Goal: Task Accomplishment & Management: Use online tool/utility

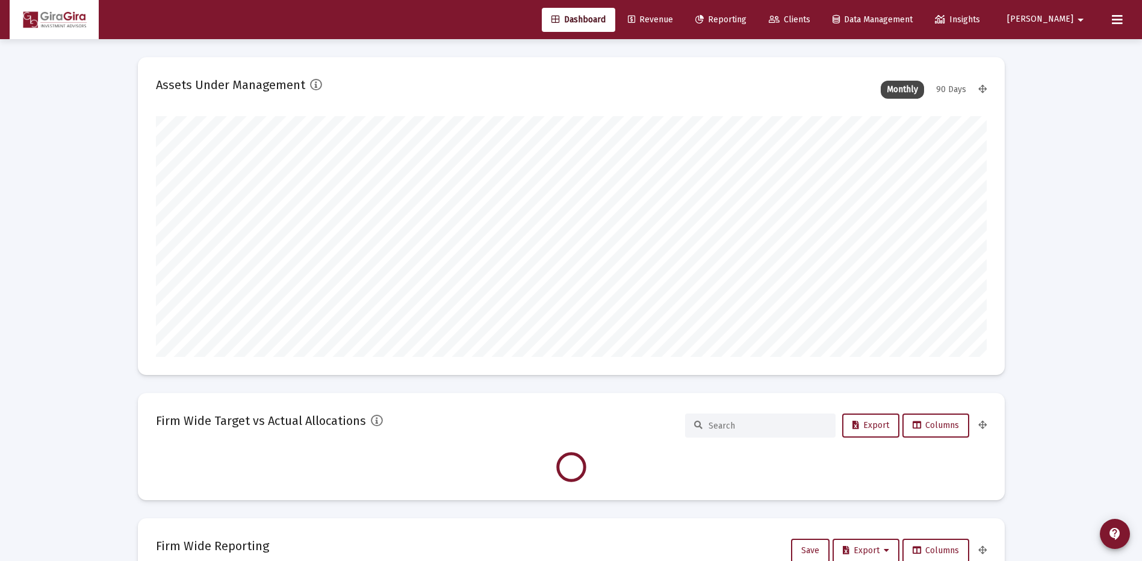
scroll to position [241, 447]
type input "[DATE]"
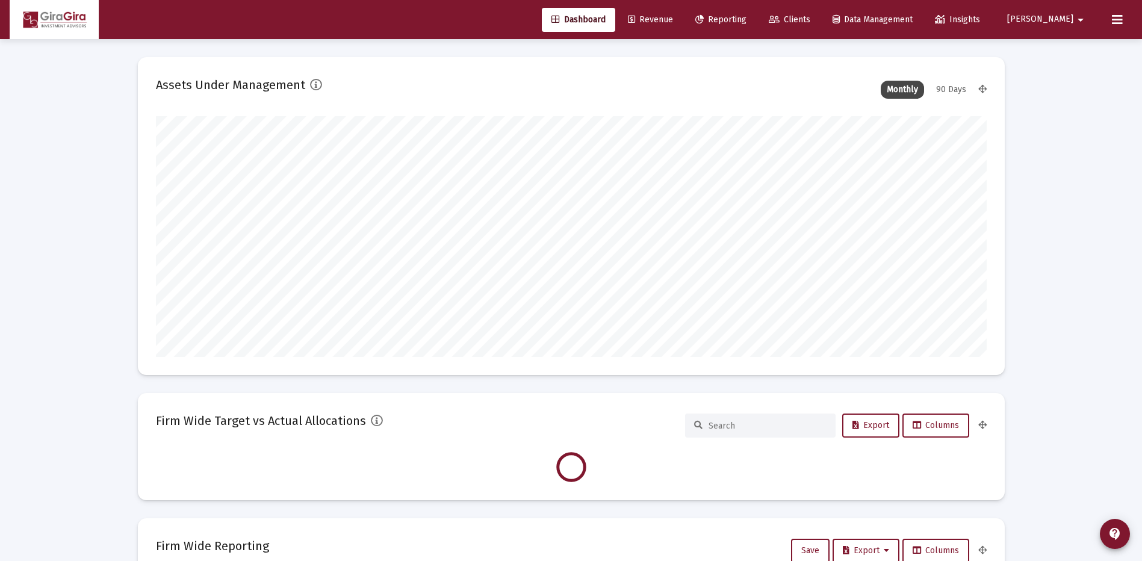
click at [747, 19] on span "Reporting" at bounding box center [720, 19] width 51 height 10
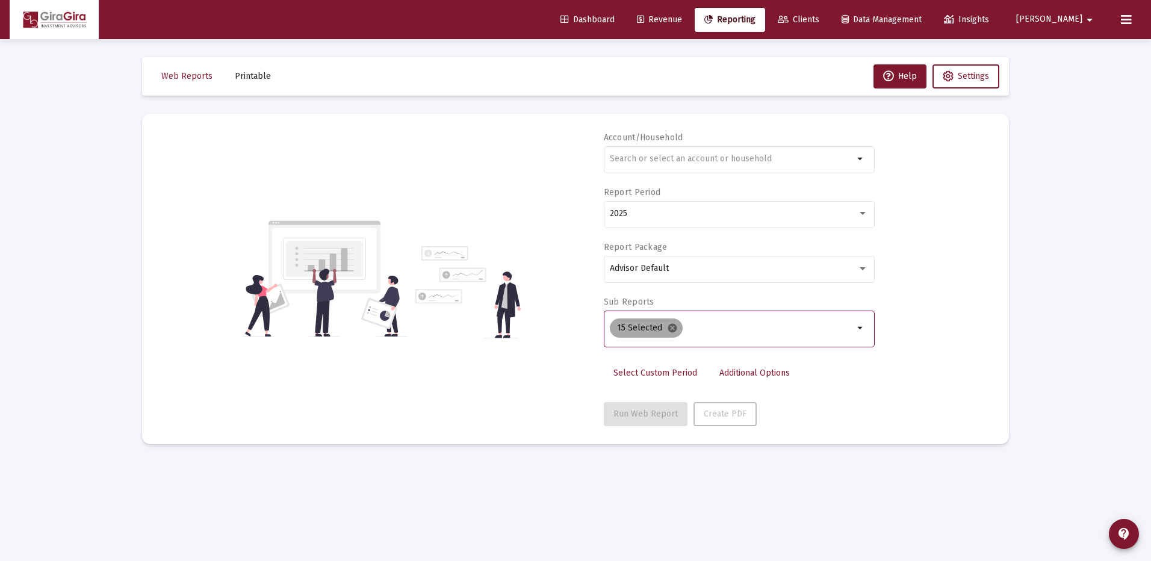
click at [670, 329] on mat-icon "cancel" at bounding box center [672, 328] width 11 height 11
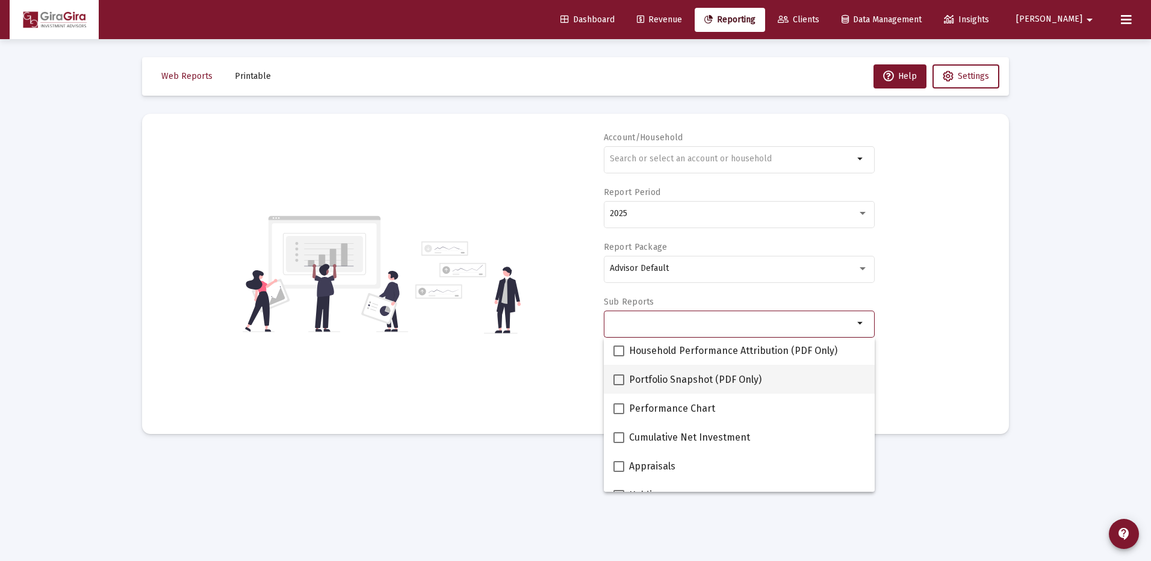
scroll to position [120, 0]
click at [929, 348] on div "Account/Household arrow_drop_down Report Period 2025 Report Package Advisor Def…" at bounding box center [575, 274] width 831 height 284
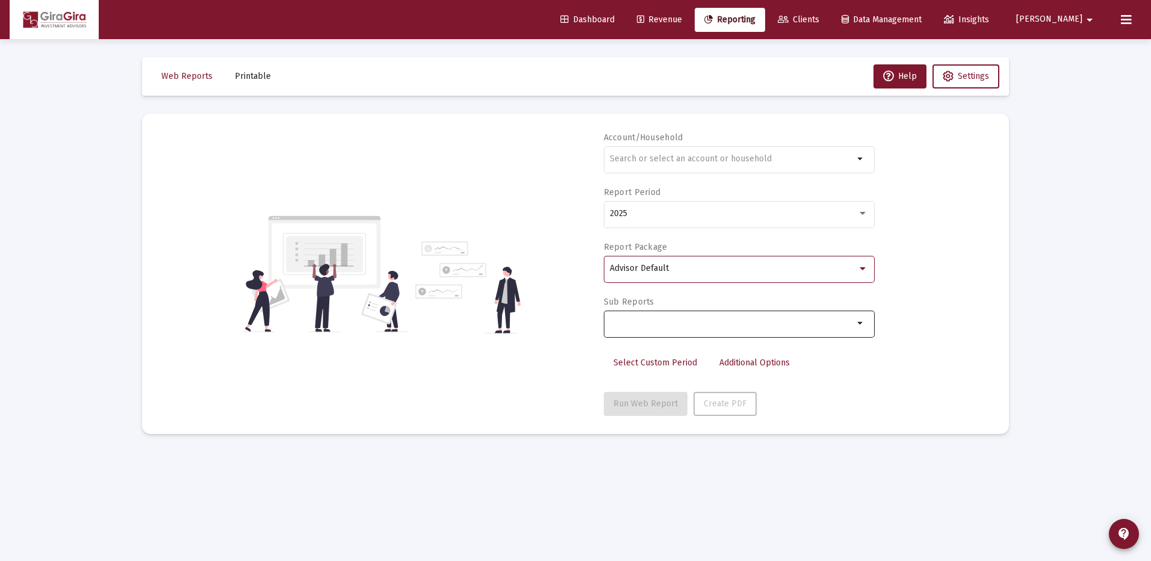
click at [864, 269] on div at bounding box center [863, 268] width 6 height 3
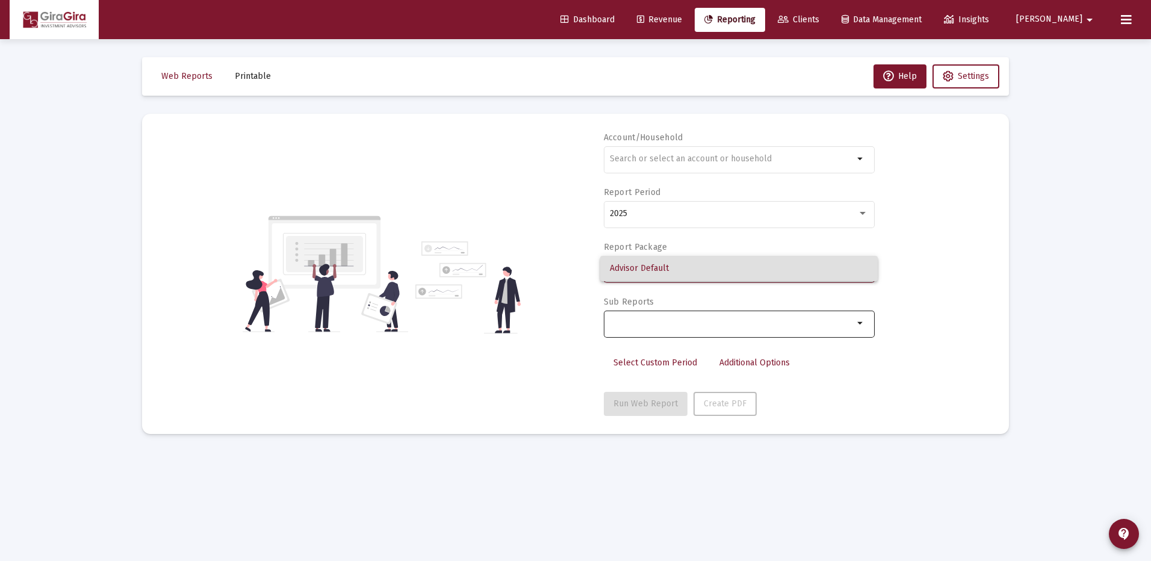
click at [627, 267] on span "Advisor Default" at bounding box center [739, 268] width 258 height 25
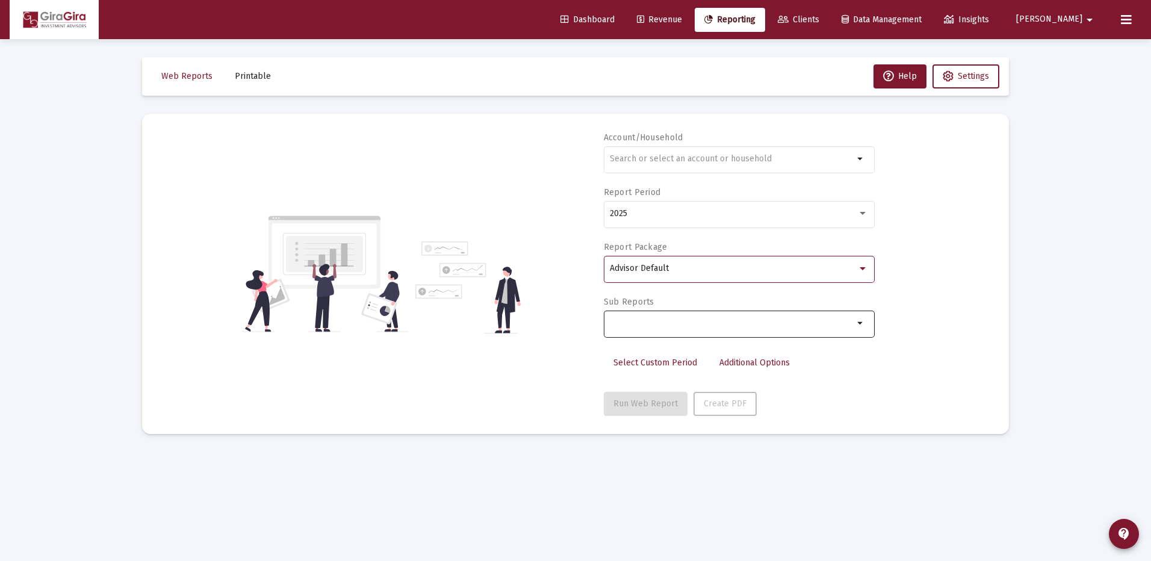
click at [946, 292] on div "Account/Household arrow_drop_down Report Period 2025 Report Package Advisor Def…" at bounding box center [575, 274] width 831 height 284
click at [1068, 15] on span "[PERSON_NAME]" at bounding box center [1049, 19] width 66 height 10
click at [1087, 79] on button "Logout" at bounding box center [1084, 80] width 72 height 29
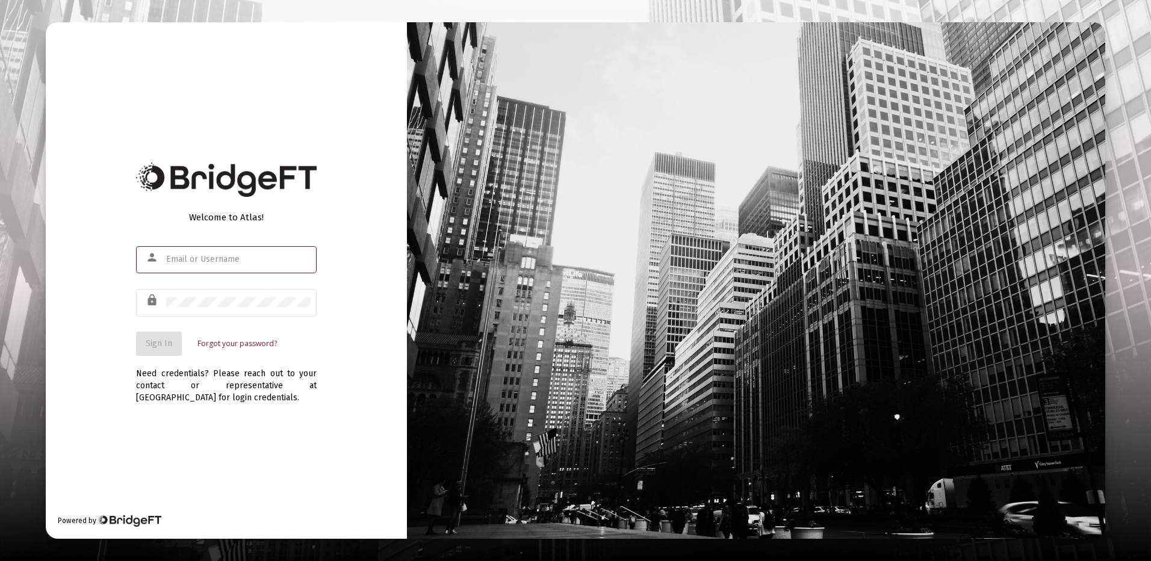
click at [185, 258] on input "text" at bounding box center [238, 260] width 145 height 10
type input "[PERSON_NAME][EMAIL_ADDRESS][DOMAIN_NAME]"
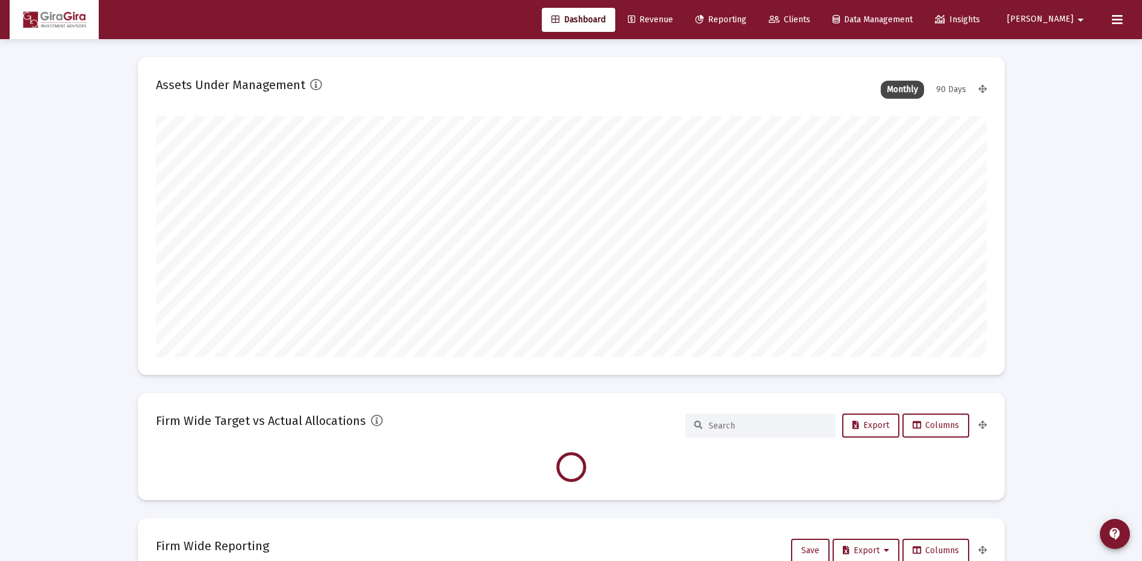
type input "[DATE]"
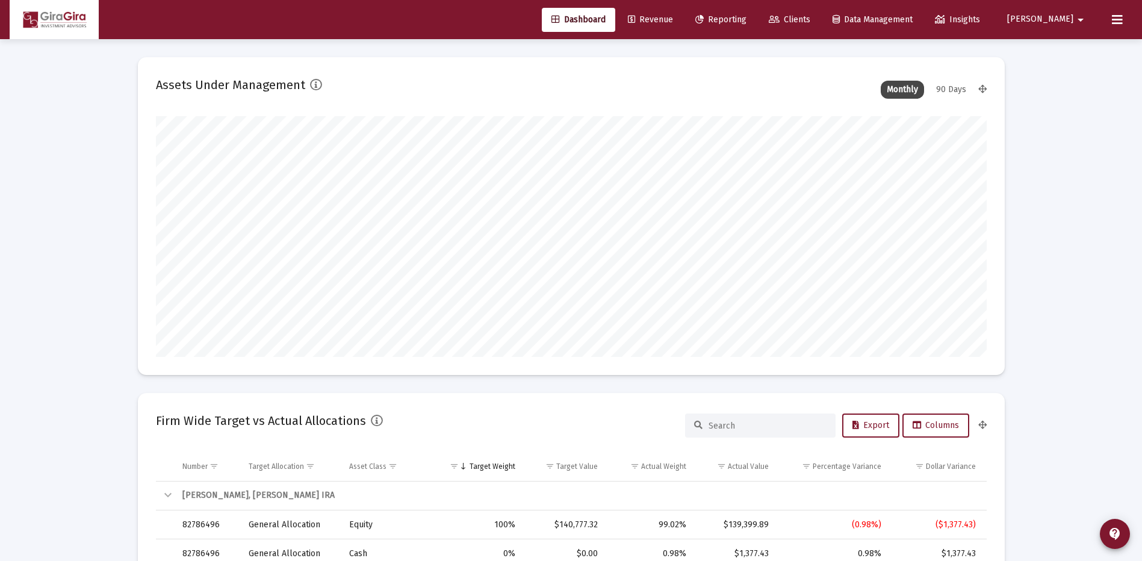
scroll to position [241, 388]
click at [747, 19] on span "Reporting" at bounding box center [720, 19] width 51 height 10
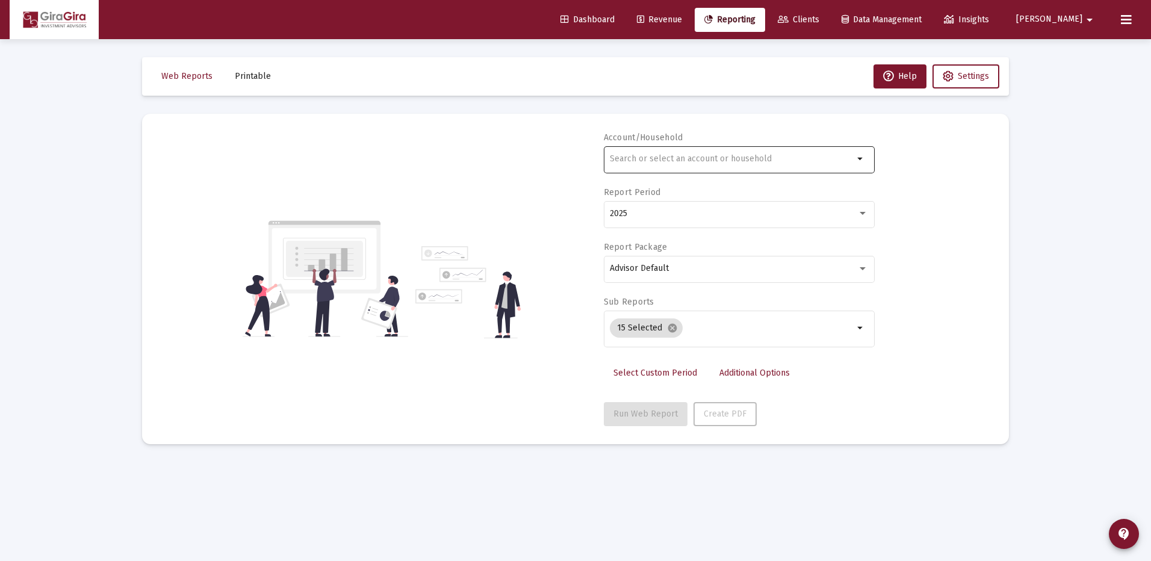
click at [624, 156] on input "text" at bounding box center [732, 159] width 244 height 10
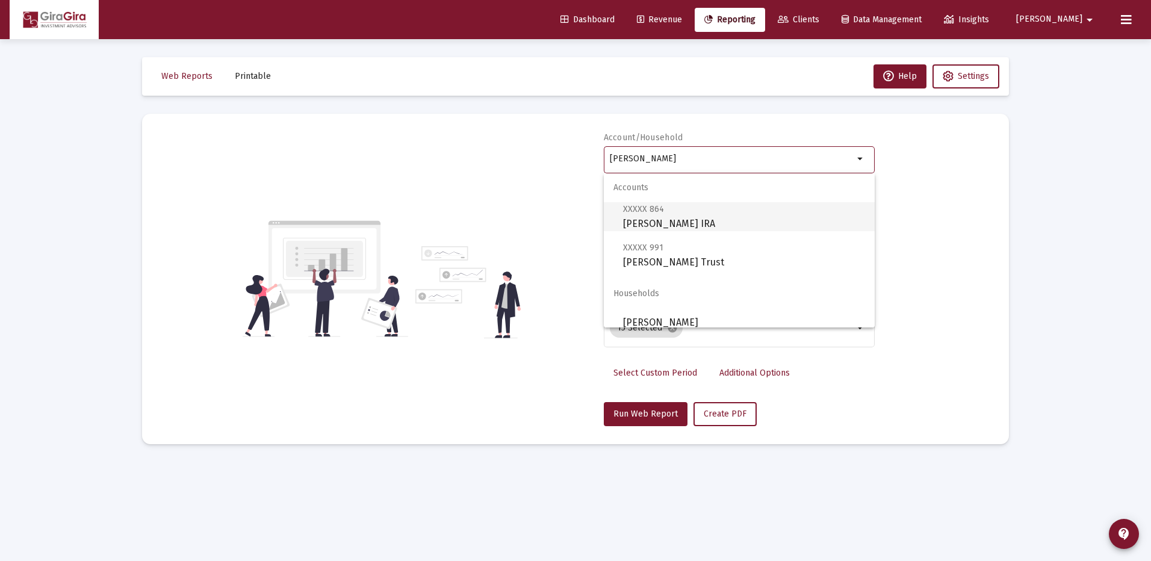
click at [666, 218] on span "XXXXX 864 [PERSON_NAME] IRA" at bounding box center [744, 217] width 242 height 30
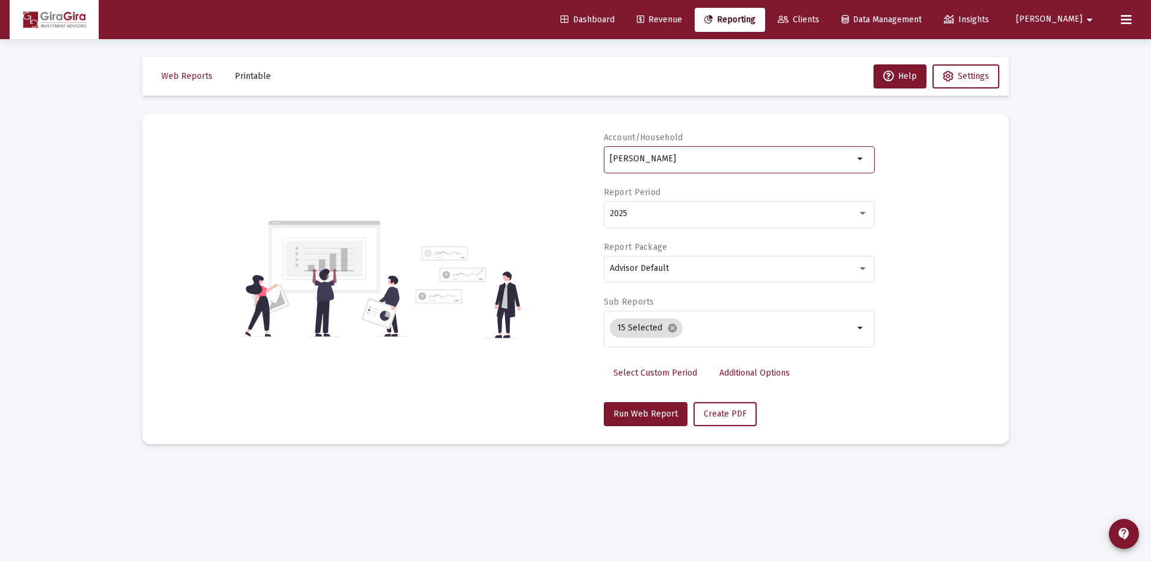
type input "[PERSON_NAME] IRA"
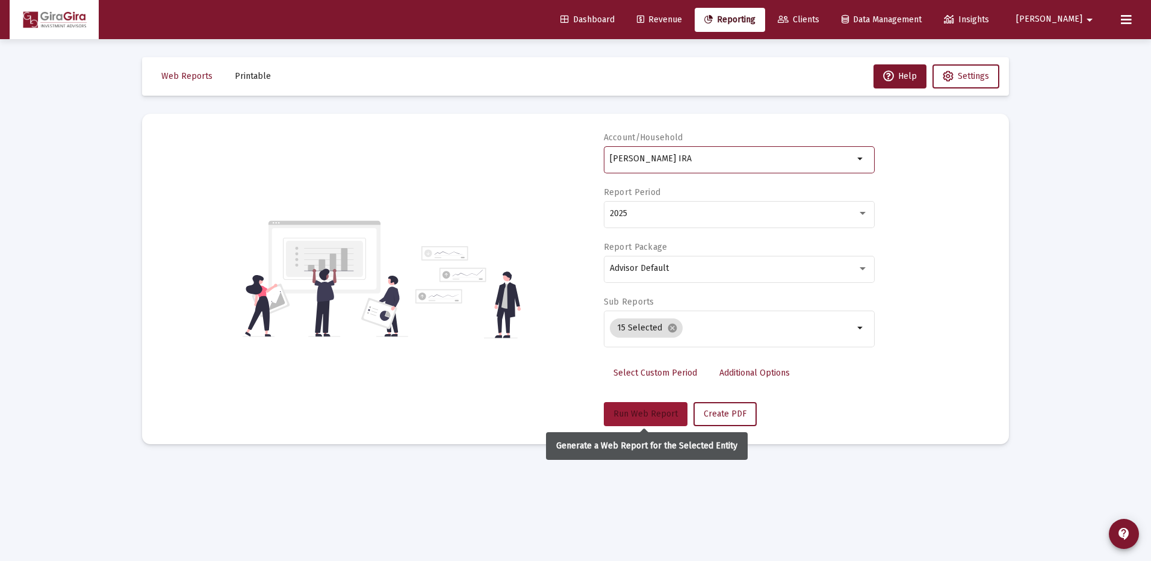
click at [647, 415] on span "Run Web Report" at bounding box center [646, 414] width 64 height 10
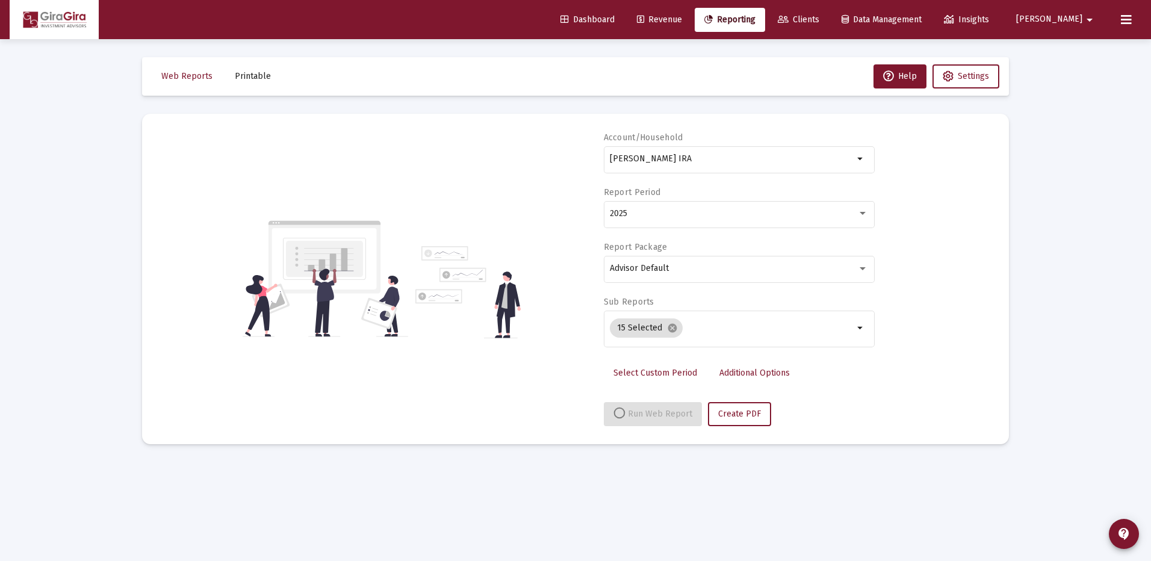
select select "View all"
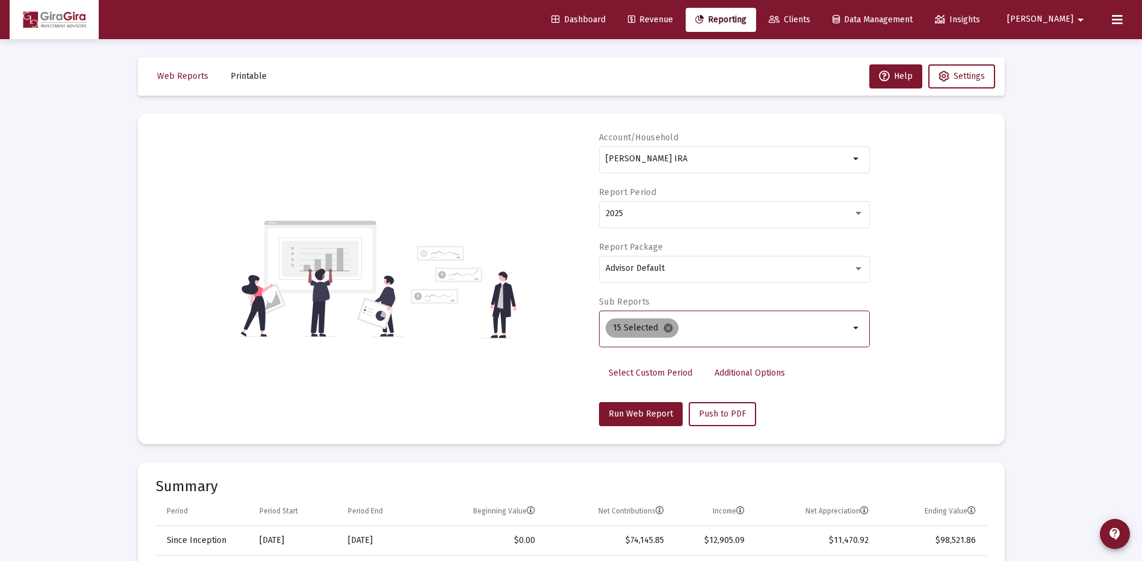
click at [667, 329] on mat-icon "cancel" at bounding box center [668, 328] width 11 height 11
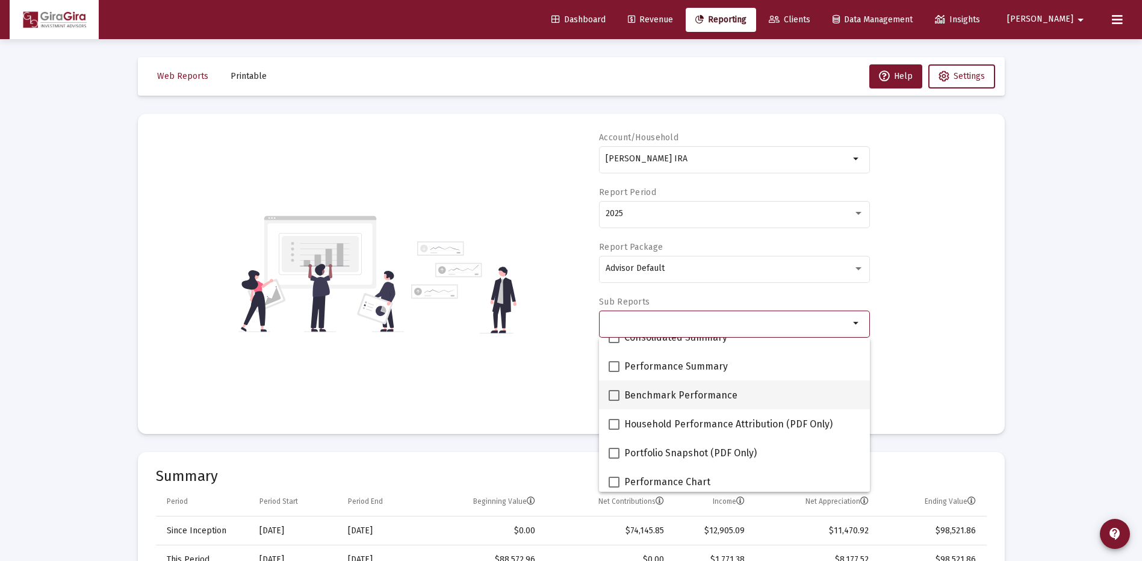
scroll to position [120, 0]
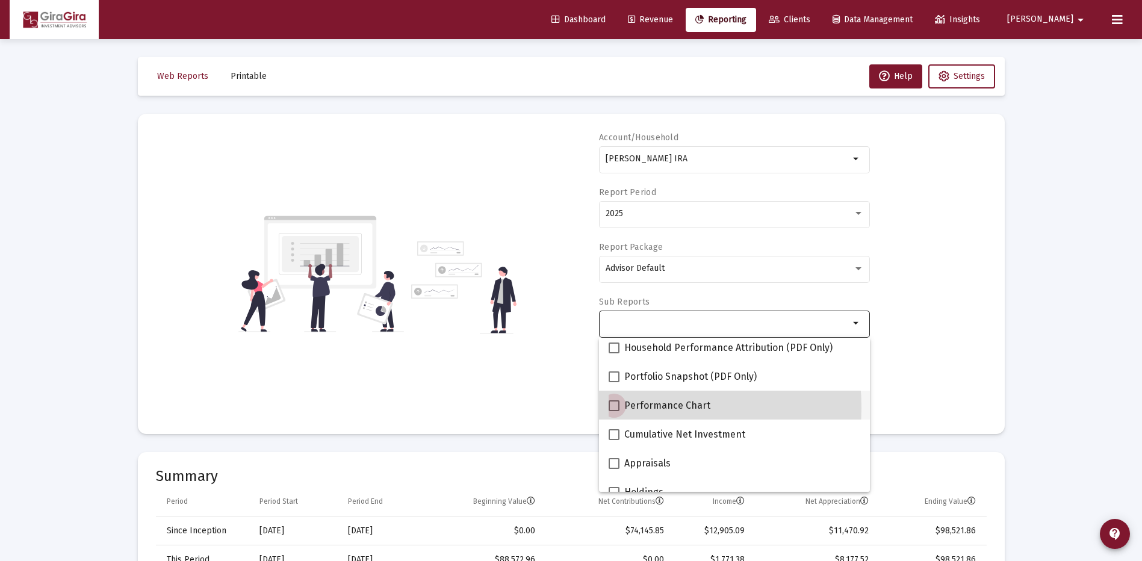
click at [613, 408] on span at bounding box center [614, 405] width 11 height 11
click at [614, 411] on input "Performance Chart" at bounding box center [614, 411] width 1 height 1
checkbox input "true"
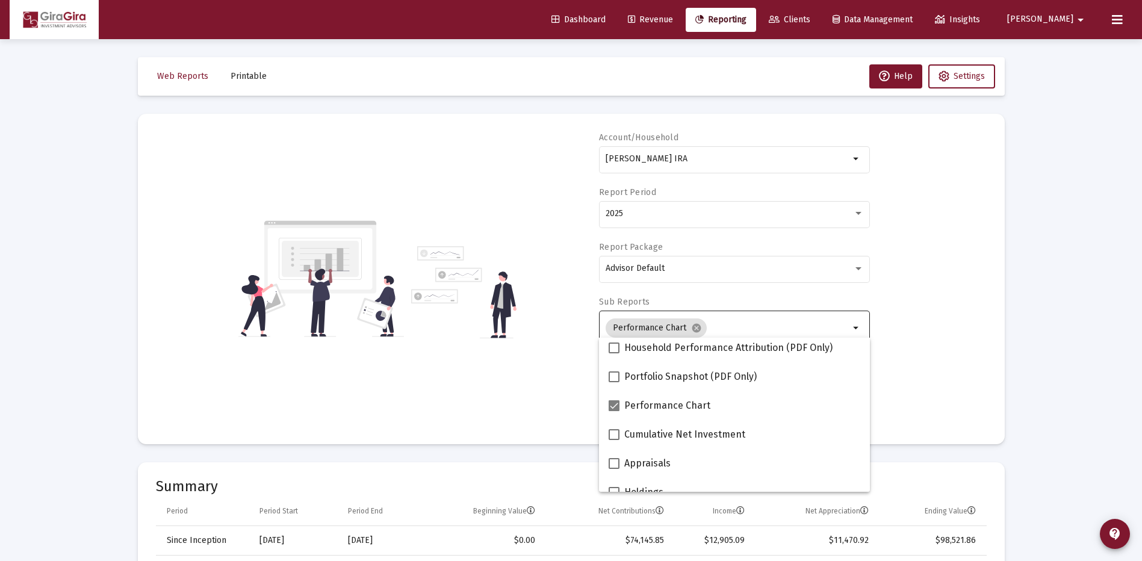
click at [909, 343] on div "Account/[PERSON_NAME] IRA arrow_drop_down Report Period 2025 Report Package Adv…" at bounding box center [571, 279] width 831 height 294
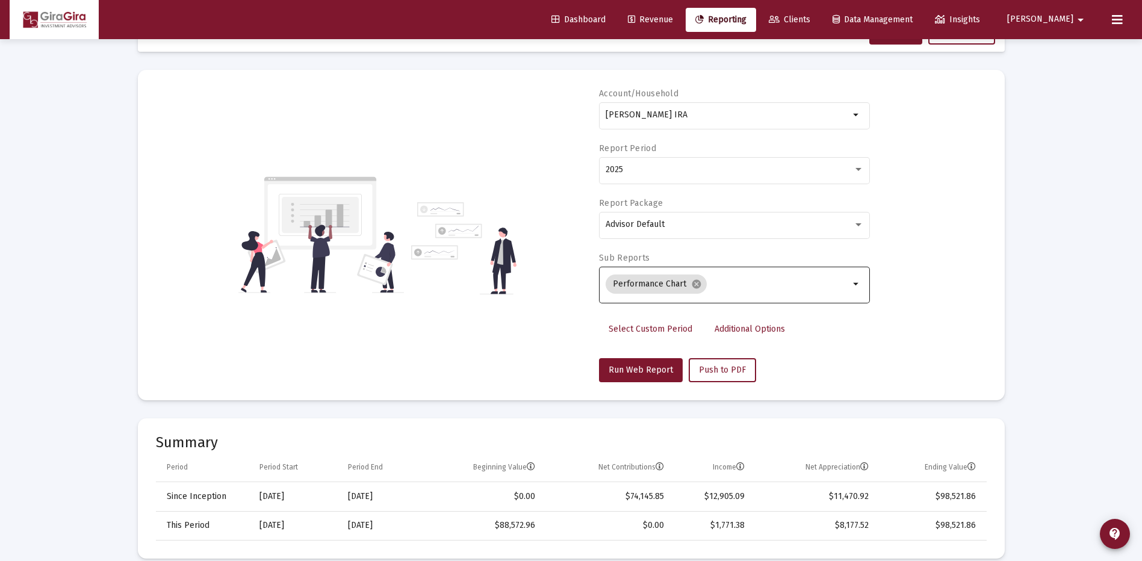
scroll to position [60, 0]
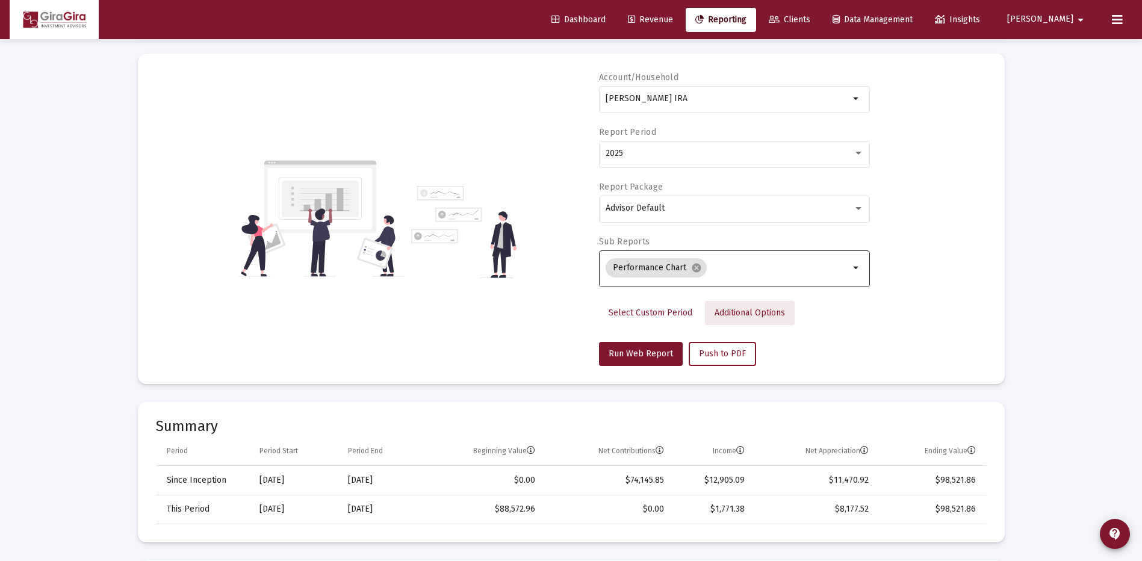
click at [747, 315] on span "Additional Options" at bounding box center [750, 313] width 70 height 10
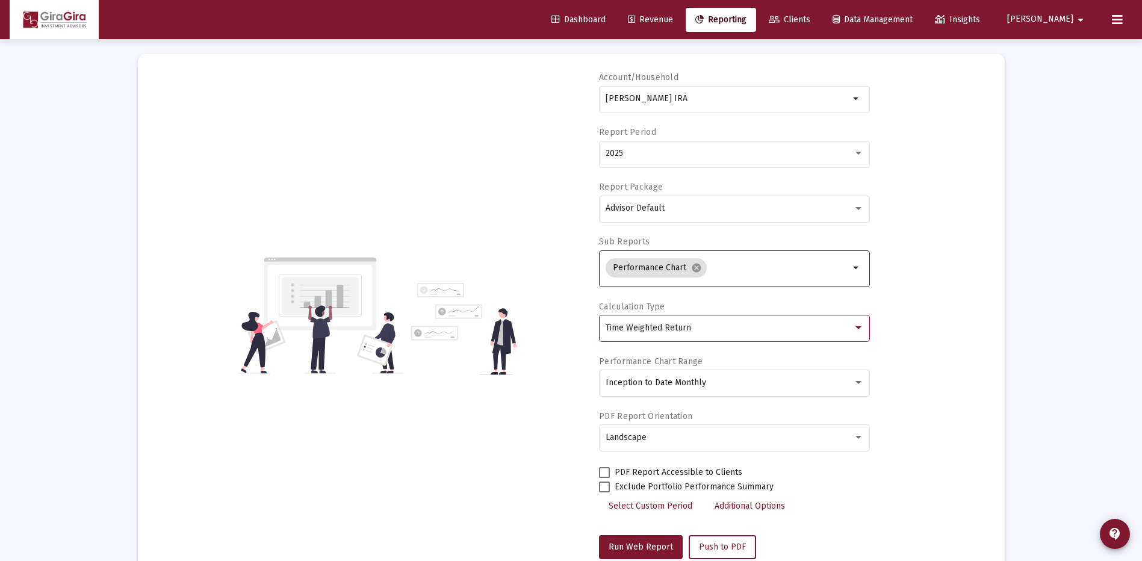
click at [661, 332] on span "Time Weighted Return" at bounding box center [649, 328] width 86 height 10
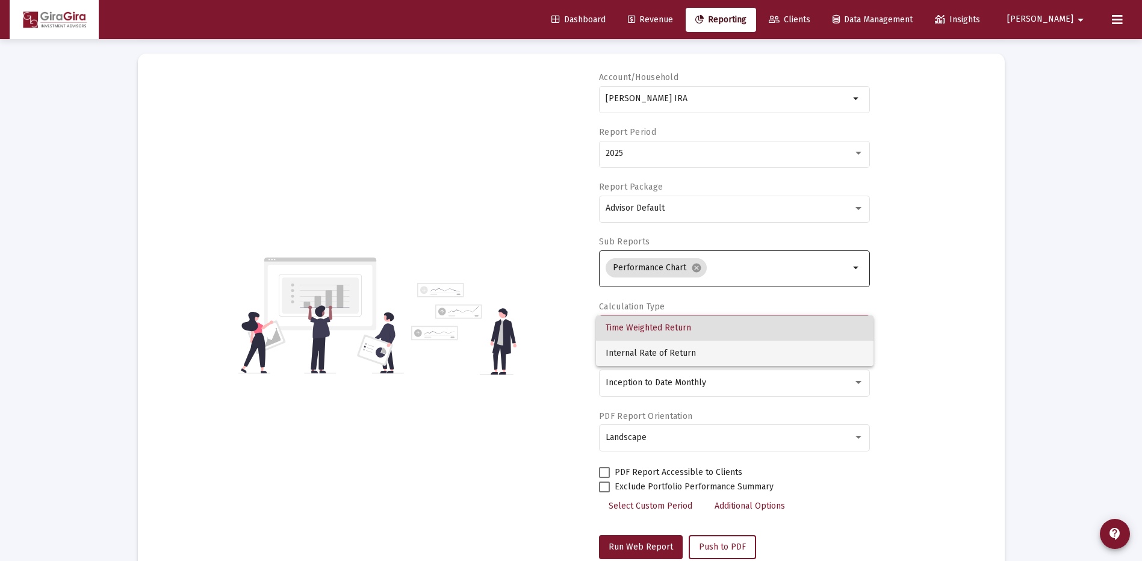
click at [656, 349] on span "Internal Rate of Return" at bounding box center [735, 353] width 258 height 25
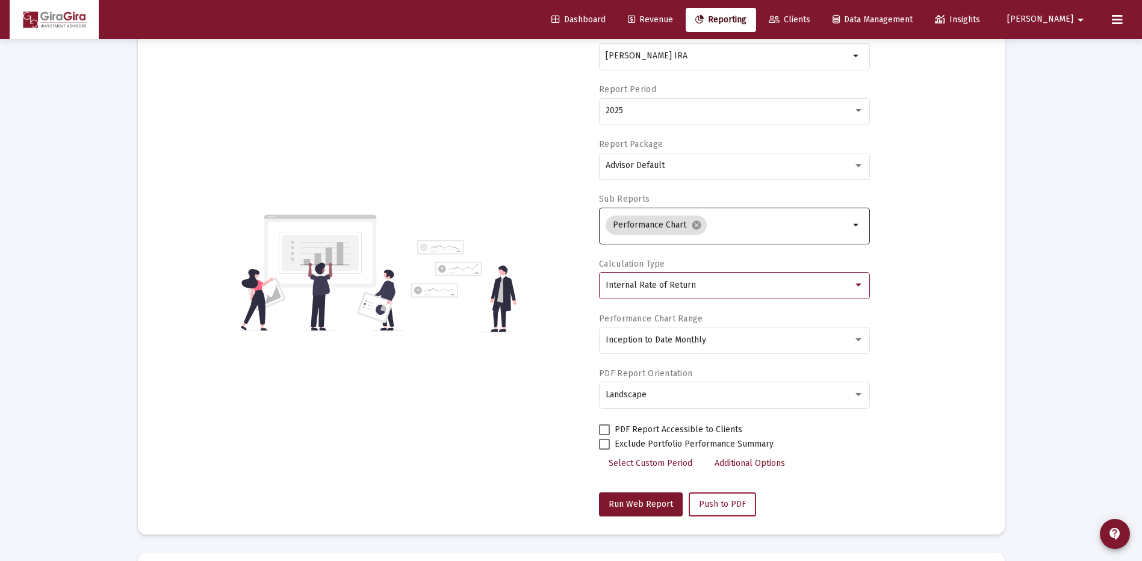
scroll to position [120, 0]
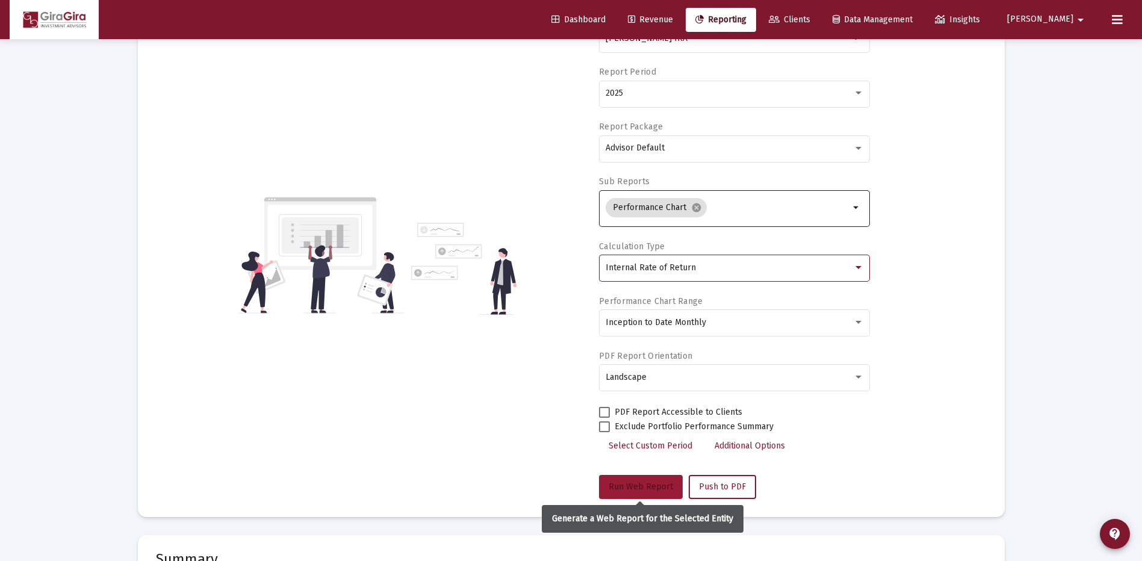
click at [649, 488] on span "Run Web Report" at bounding box center [641, 487] width 64 height 10
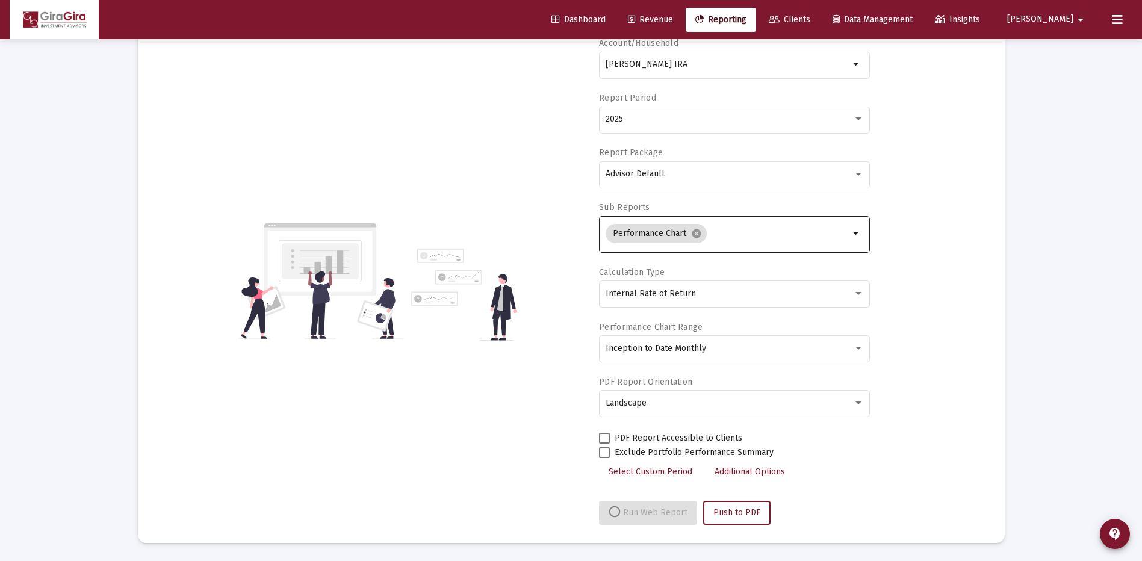
select select "View all"
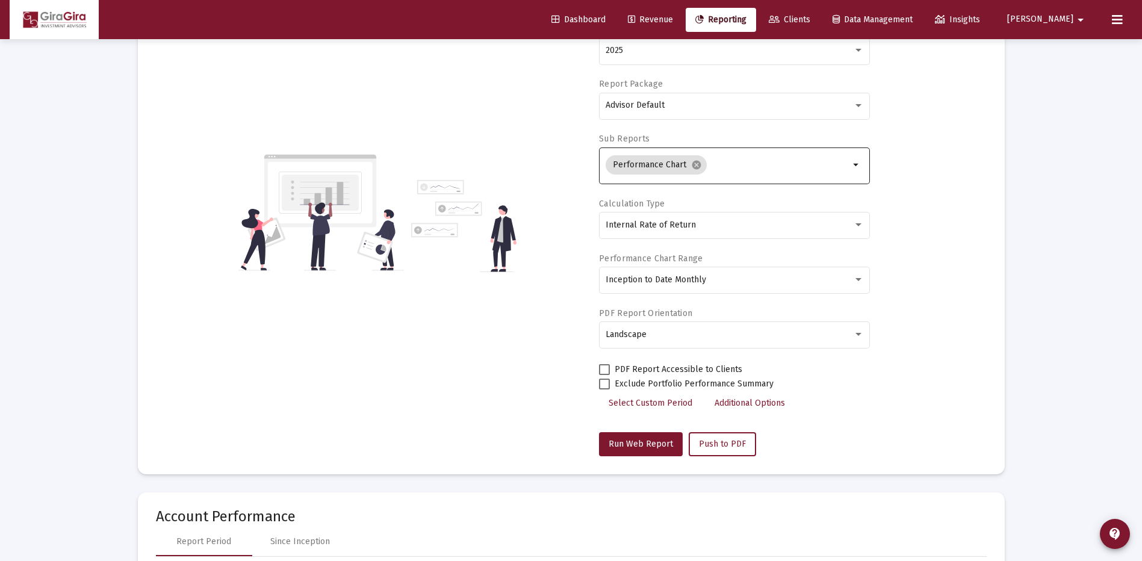
scroll to position [0, 0]
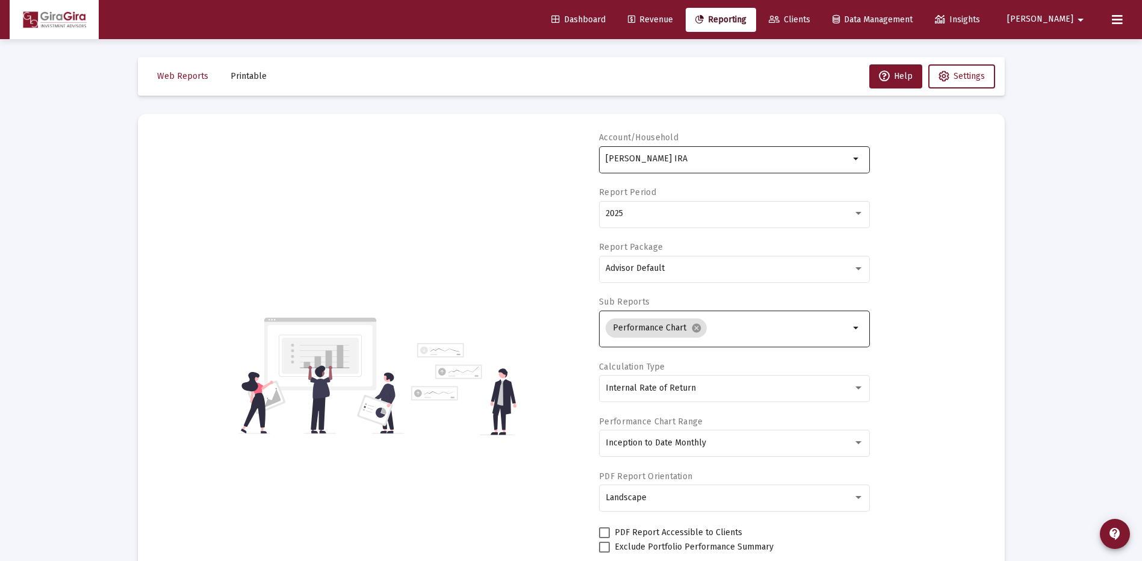
click at [607, 158] on input "[PERSON_NAME] IRA" at bounding box center [728, 159] width 244 height 10
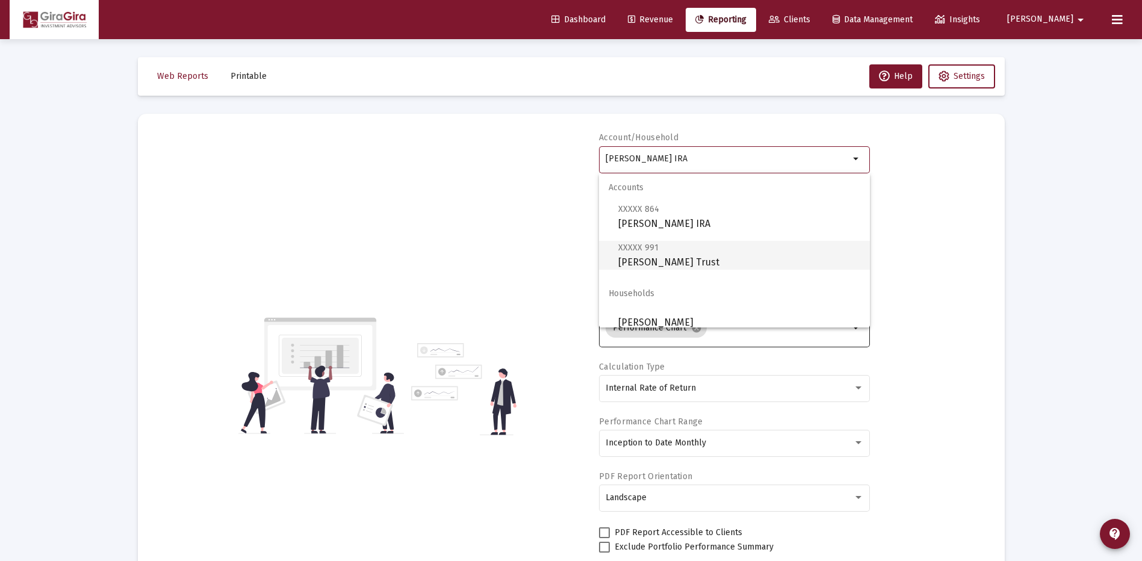
click at [682, 254] on span "XXXXX 991 [PERSON_NAME]" at bounding box center [739, 255] width 242 height 30
type input "[PERSON_NAME] Trust"
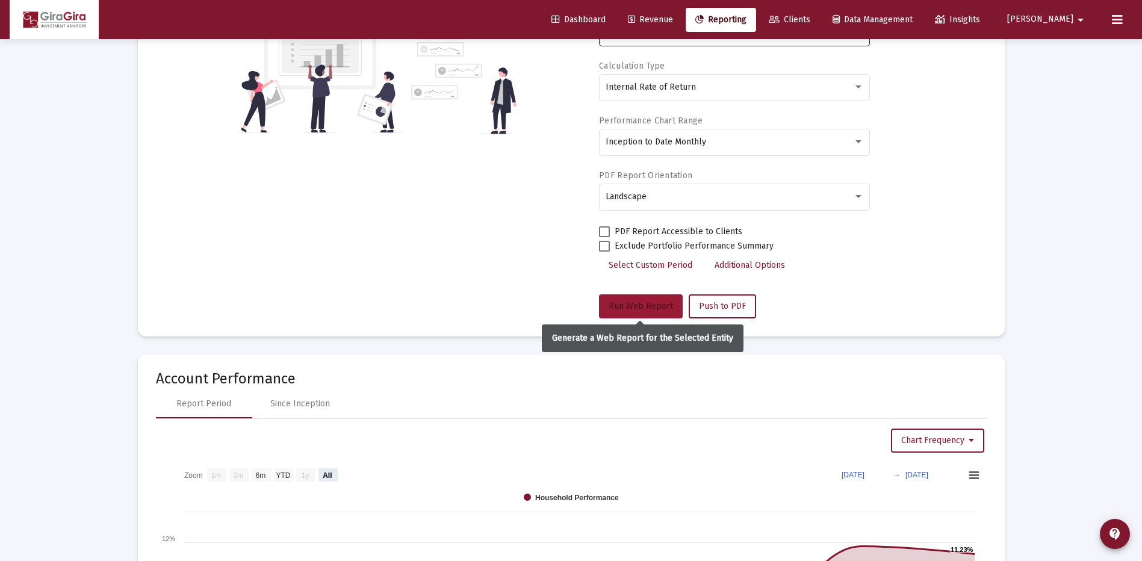
click at [635, 302] on span "Run Web Report" at bounding box center [641, 306] width 64 height 10
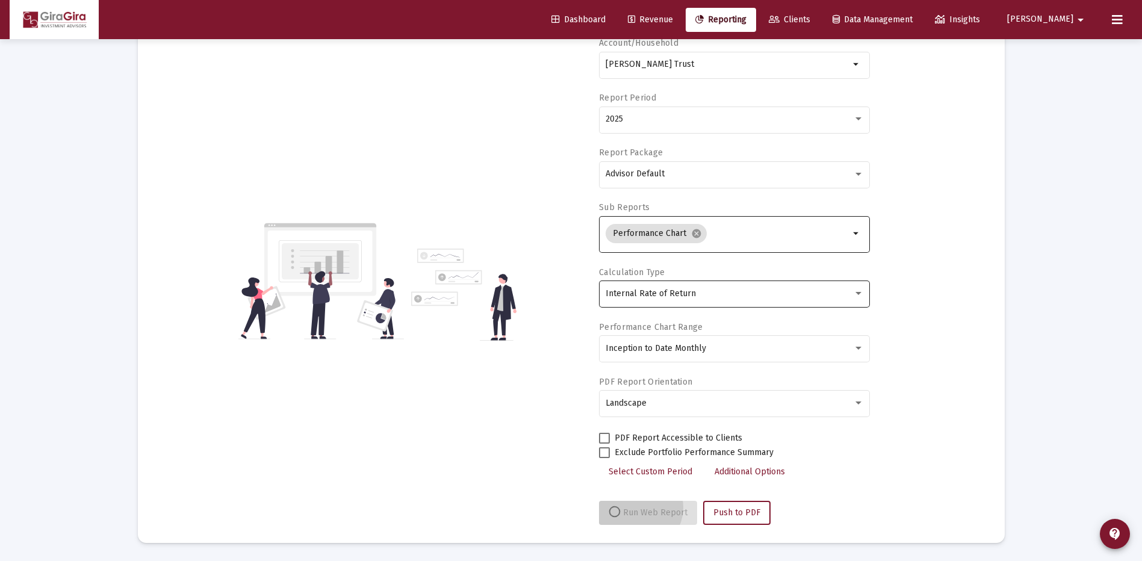
scroll to position [95, 0]
select select "View all"
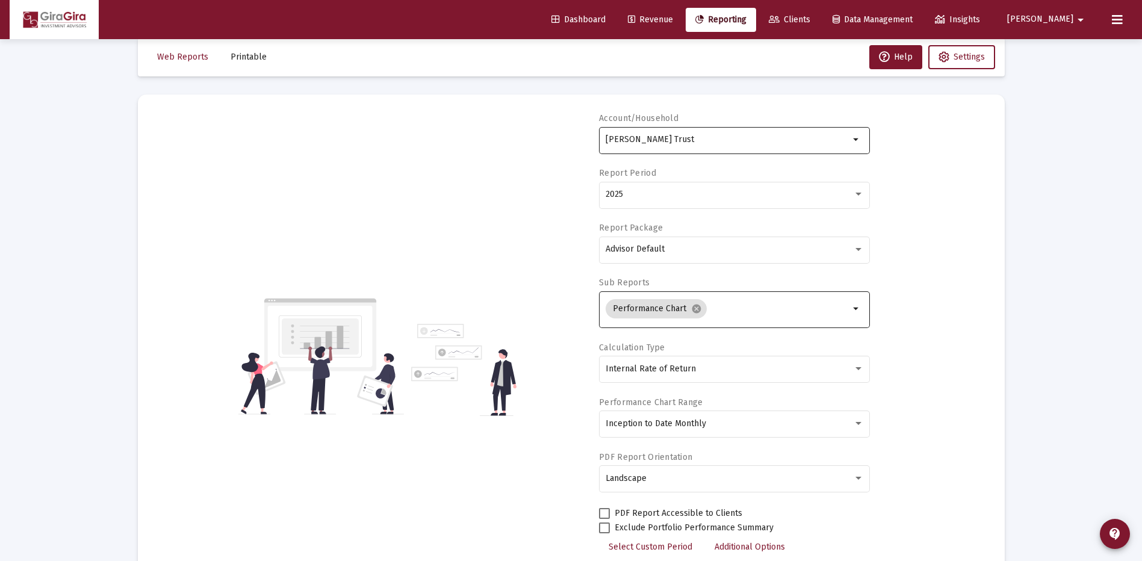
scroll to position [0, 0]
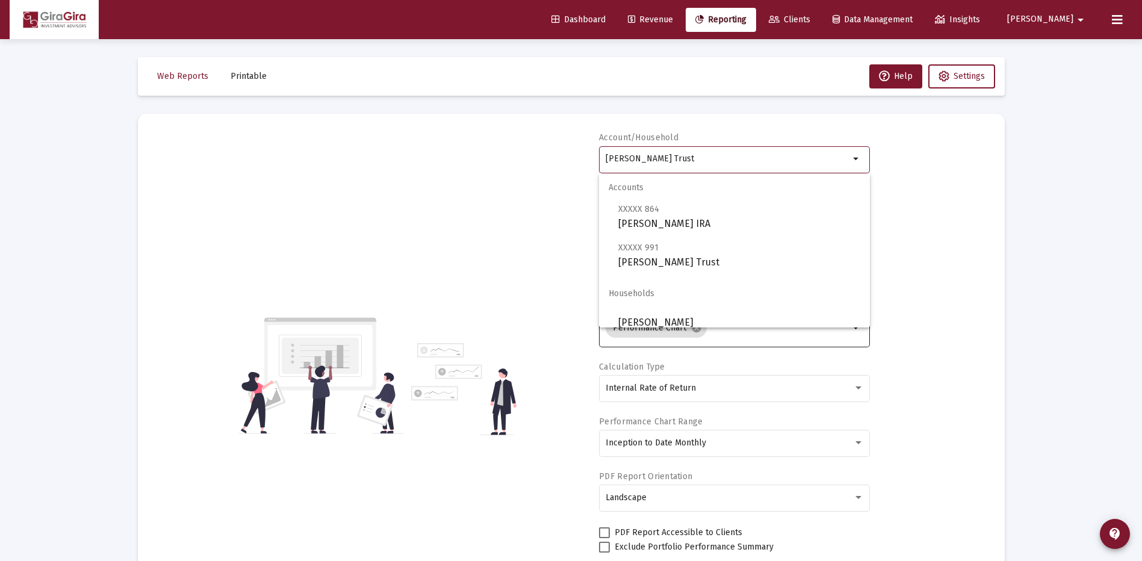
drag, startPoint x: 607, startPoint y: 155, endPoint x: 998, endPoint y: 179, distance: 392.1
click at [998, 179] on mat-card "Account/[PERSON_NAME] Trust arrow_drop_down Report Period 2025 Report Package A…" at bounding box center [571, 376] width 867 height 524
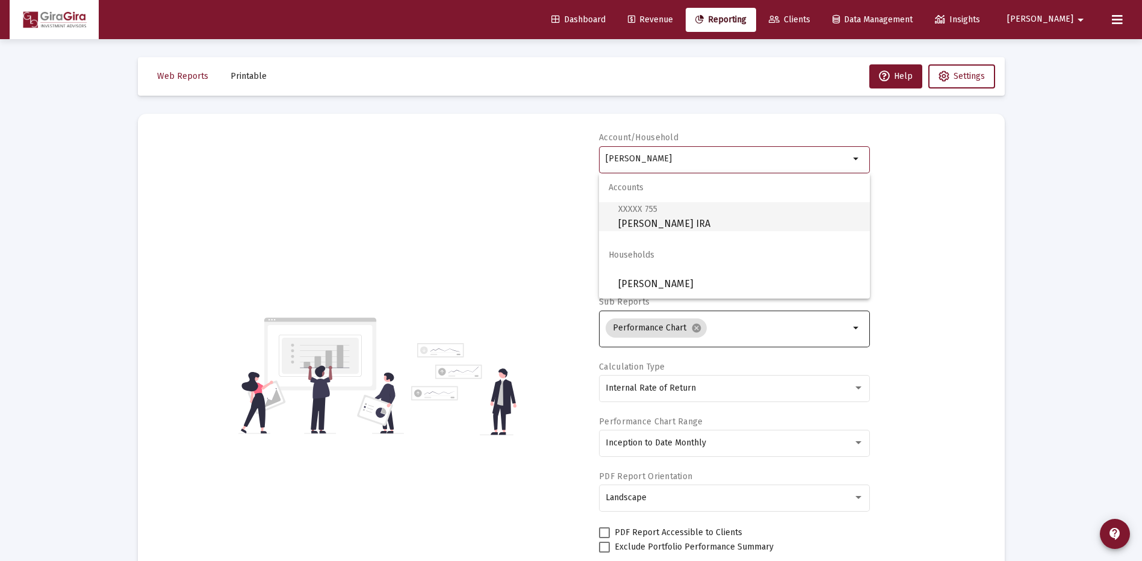
click at [659, 219] on span "XXXXX 755 [PERSON_NAME] IRA" at bounding box center [739, 217] width 242 height 30
type input "[PERSON_NAME] IRA"
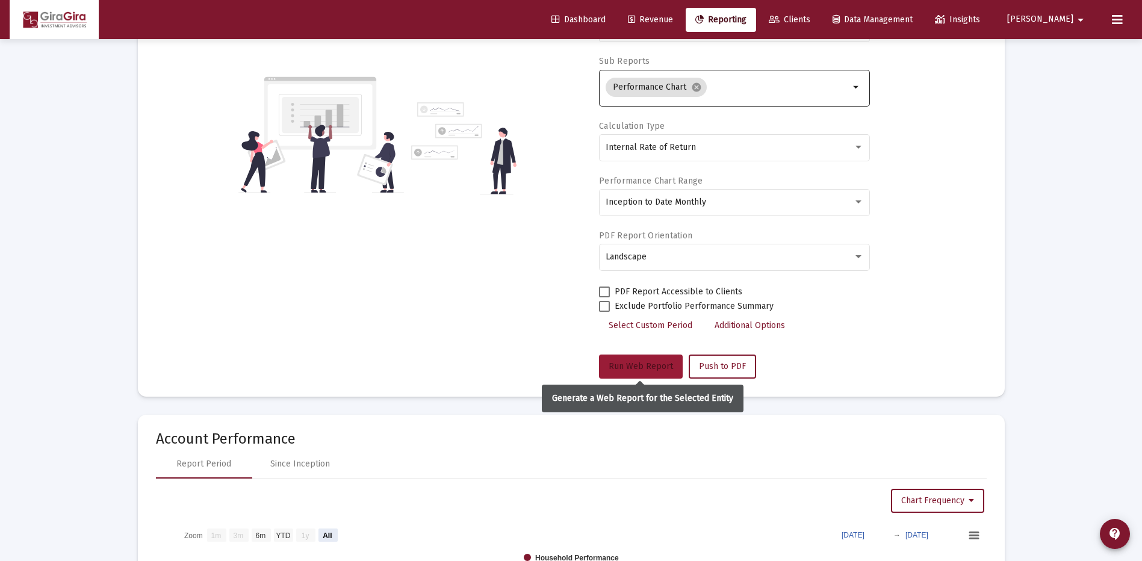
click at [633, 362] on span "Run Web Report" at bounding box center [641, 366] width 64 height 10
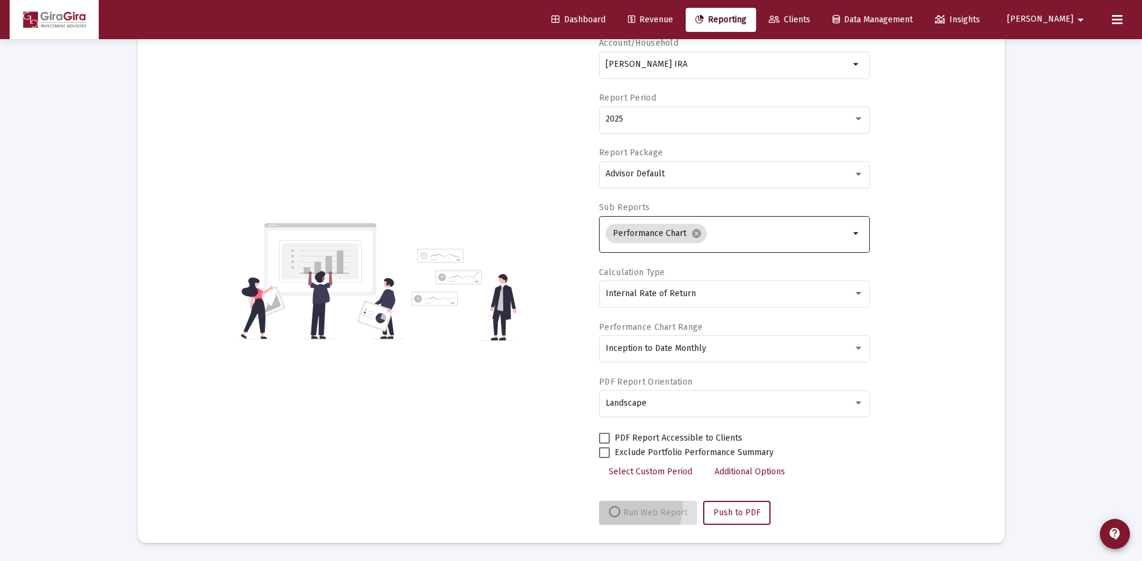
scroll to position [95, 0]
select select "View all"
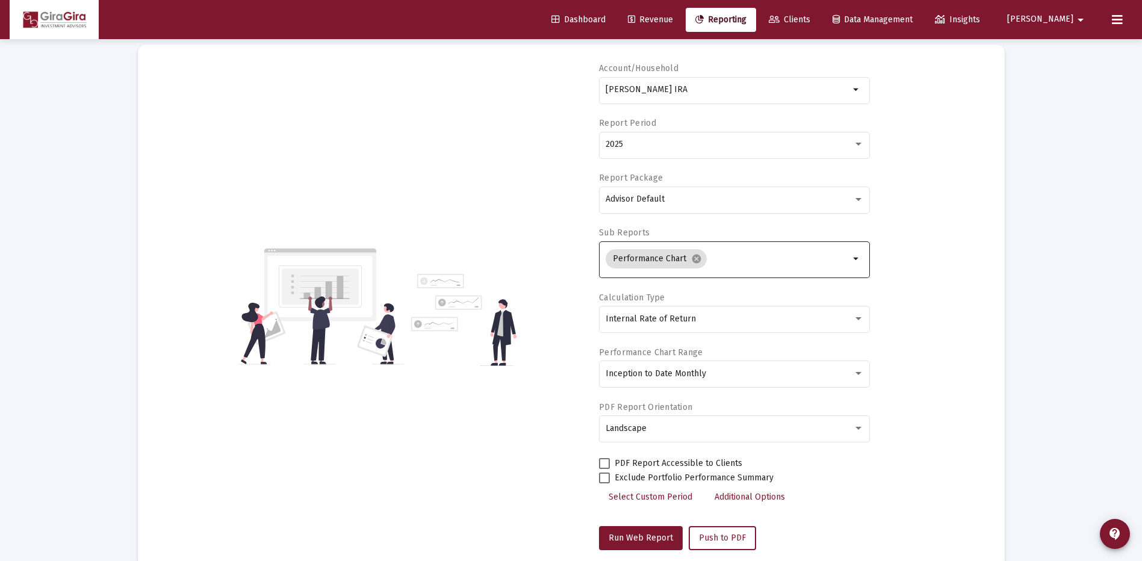
scroll to position [0, 0]
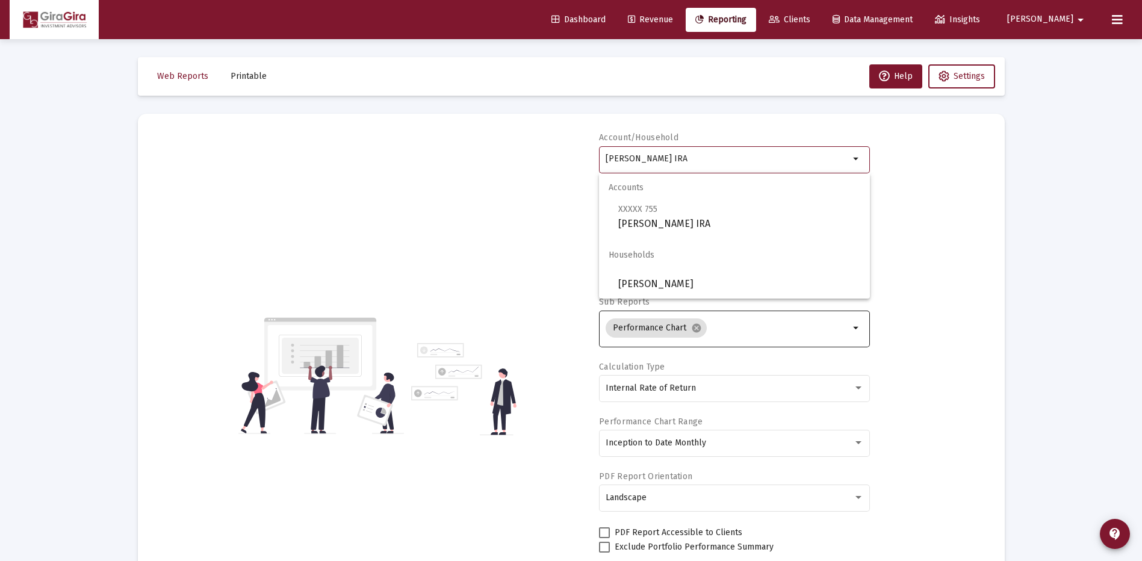
drag, startPoint x: 637, startPoint y: 157, endPoint x: 907, endPoint y: 166, distance: 269.9
click at [903, 166] on div "Account/[PERSON_NAME] IRA arrow_drop_down Report Period 2025 Report Package Adv…" at bounding box center [571, 376] width 831 height 488
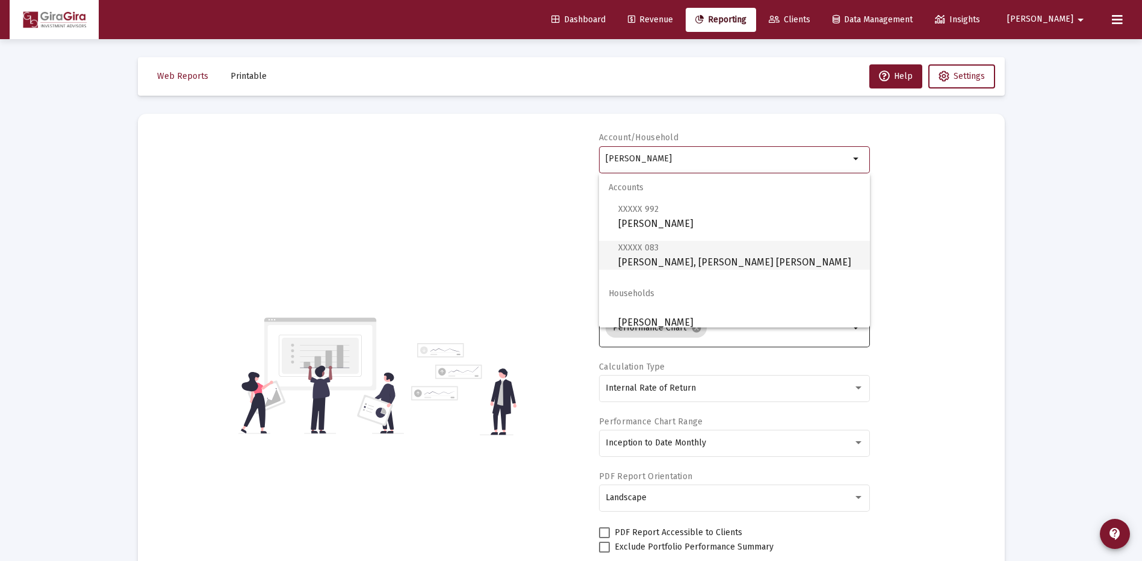
click at [623, 260] on span "XXXXX 083 [PERSON_NAME], [PERSON_NAME] IRA" at bounding box center [739, 255] width 242 height 30
type input "[PERSON_NAME], [PERSON_NAME] [PERSON_NAME]"
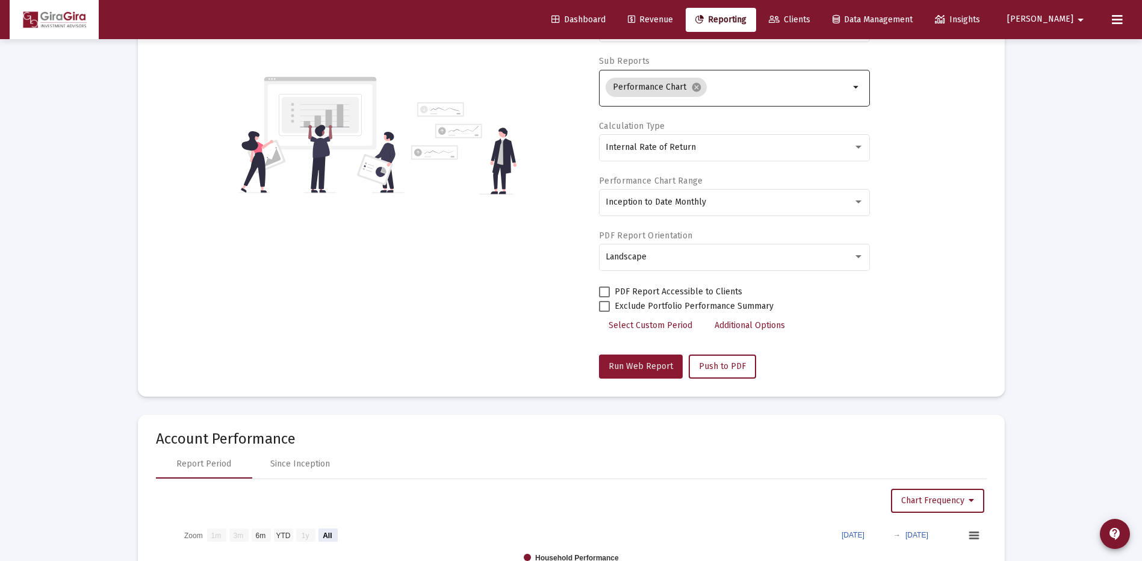
click at [644, 361] on span "Run Web Report" at bounding box center [641, 366] width 64 height 10
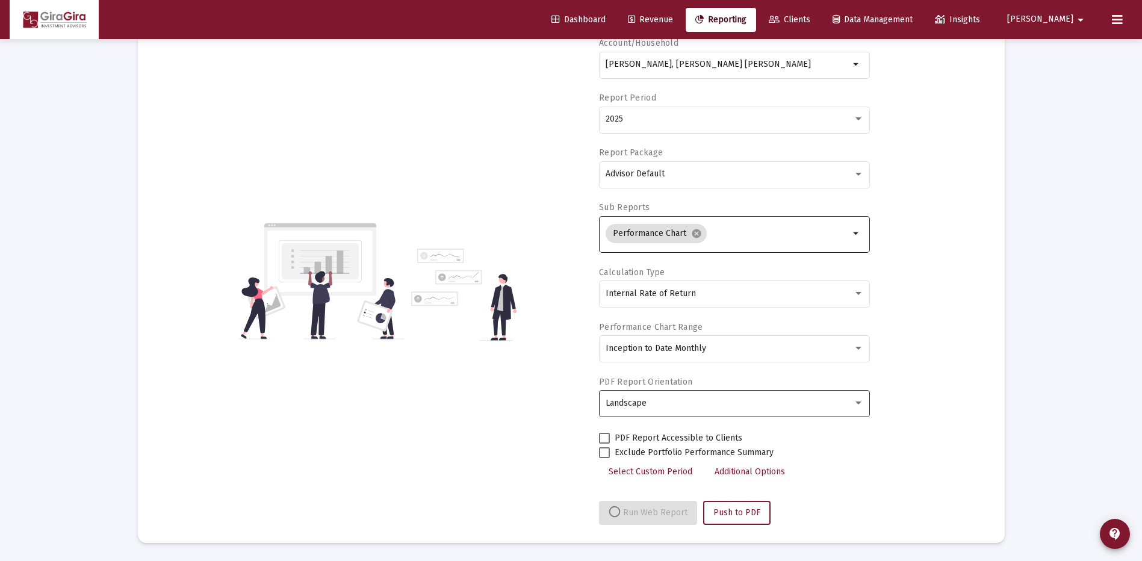
select select "View all"
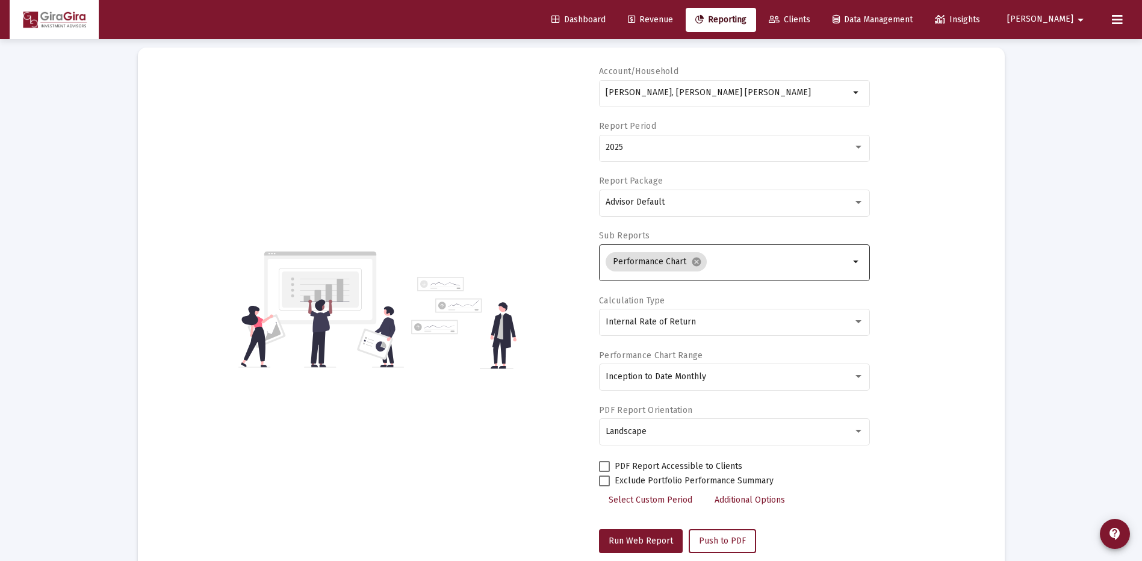
scroll to position [0, 0]
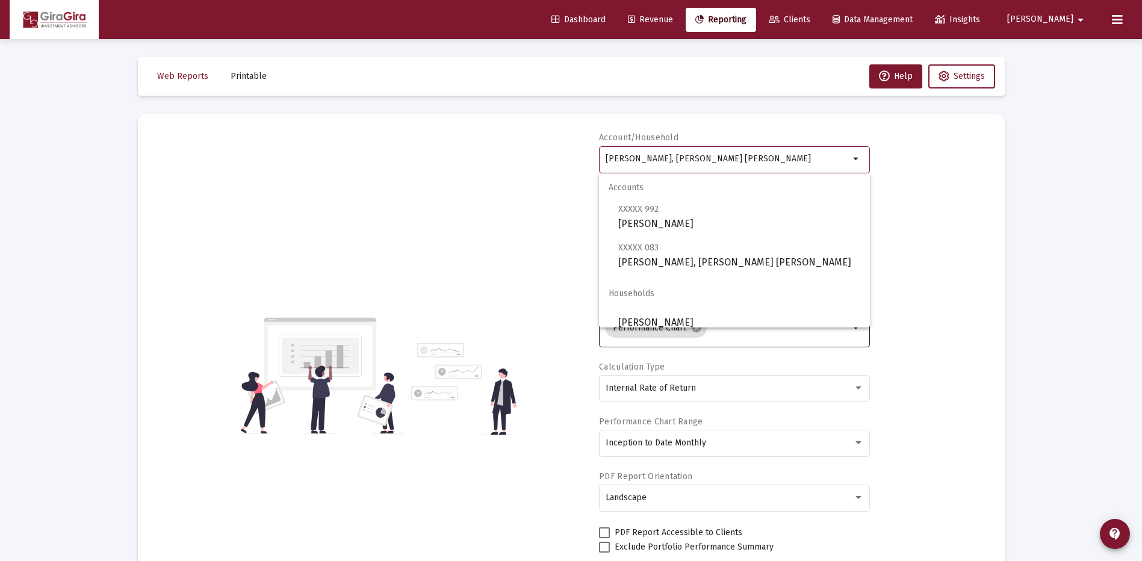
click at [645, 157] on input "[PERSON_NAME], [PERSON_NAME] [PERSON_NAME]" at bounding box center [728, 159] width 244 height 10
click at [689, 220] on span "XXXXX 992 [PERSON_NAME]" at bounding box center [739, 217] width 242 height 30
type input "[PERSON_NAME]"
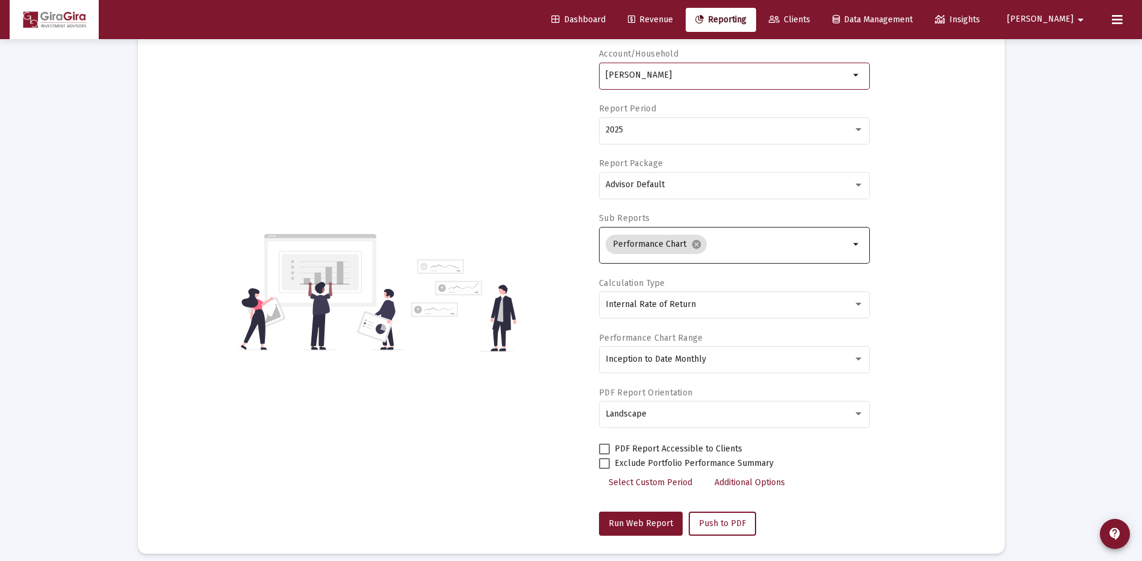
scroll to position [181, 0]
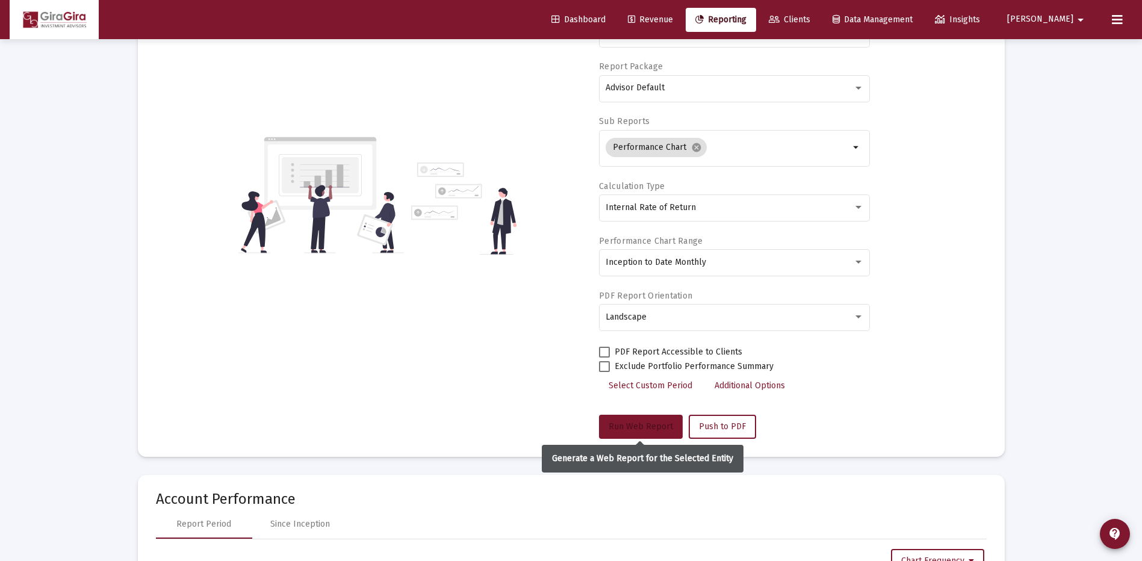
click at [633, 421] on button "Run Web Report" at bounding box center [641, 427] width 84 height 24
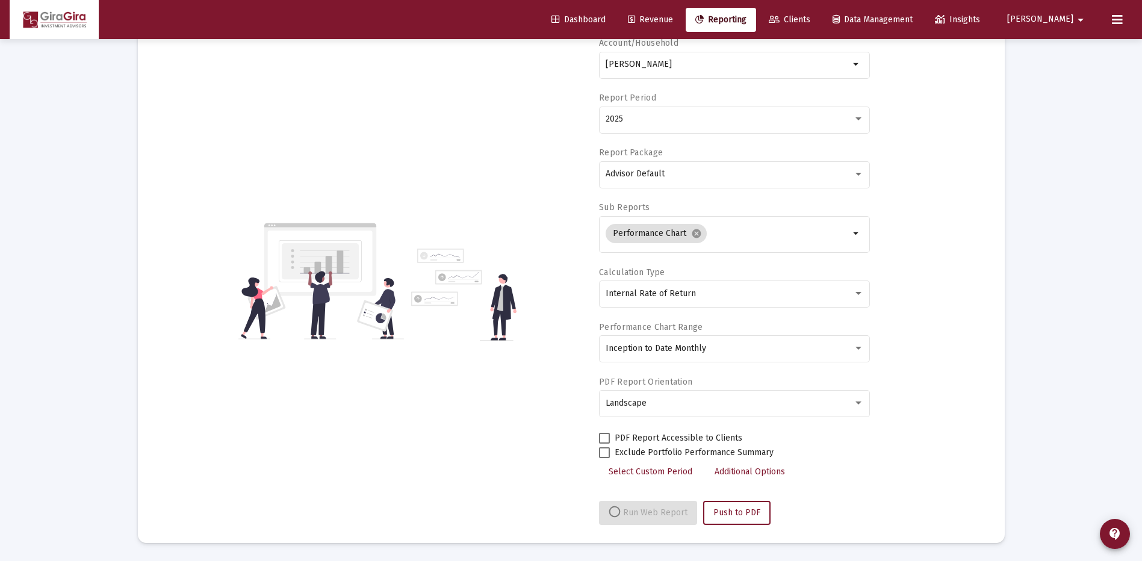
select select "View all"
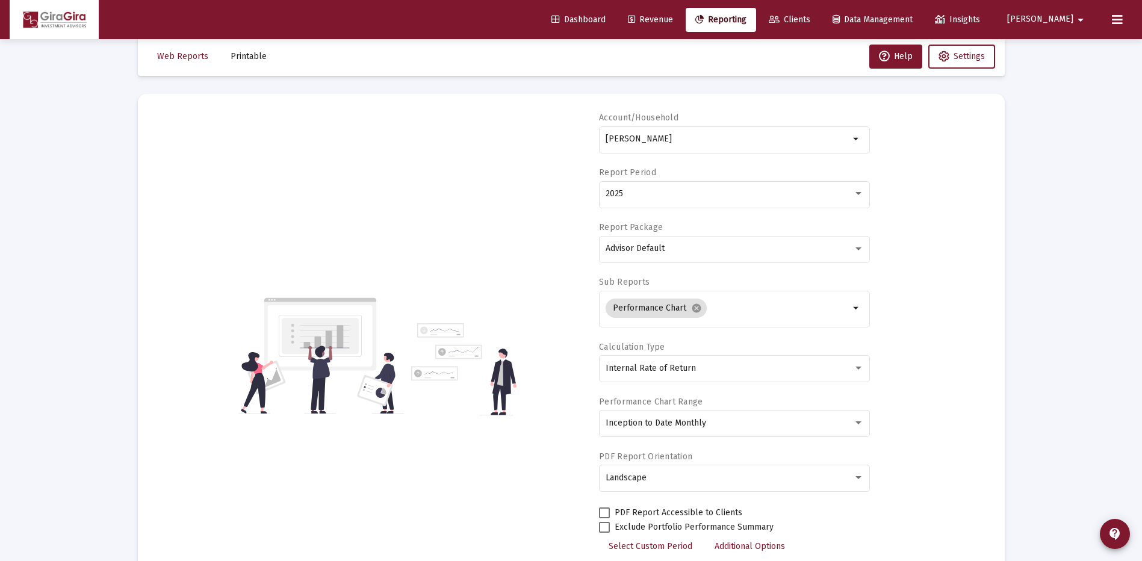
scroll to position [0, 0]
